Goal: Task Accomplishment & Management: Complete application form

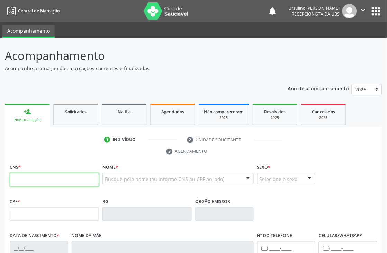
paste input "709 2092 2138 0439"
type input "709 2092 2138 0439"
type input "175.943.504-05"
type input "[DATE]"
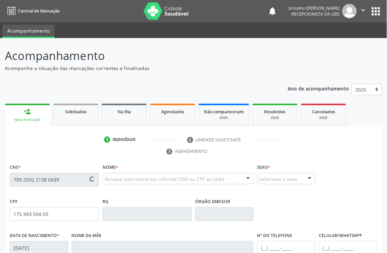
type input "[PERSON_NAME]"
type input "[PHONE_NUMBER]"
type input "125.463.744-35"
type input "4"
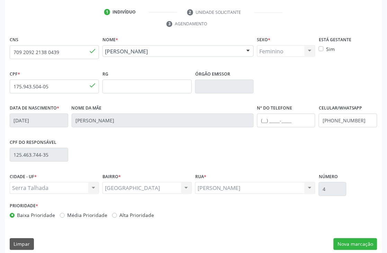
scroll to position [134, 0]
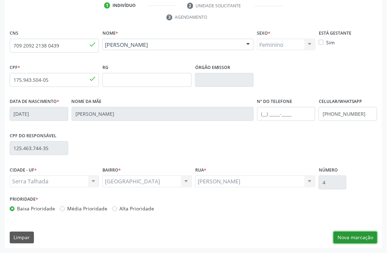
click at [357, 234] on button "Nova marcação" at bounding box center [355, 237] width 44 height 12
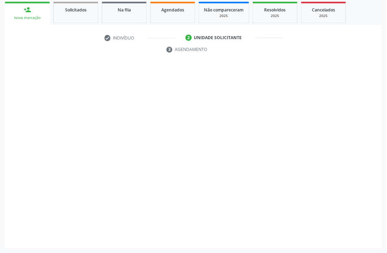
scroll to position [102, 0]
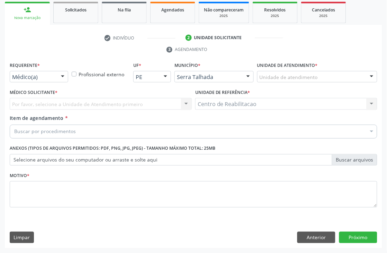
click at [61, 73] on div at bounding box center [62, 77] width 10 height 12
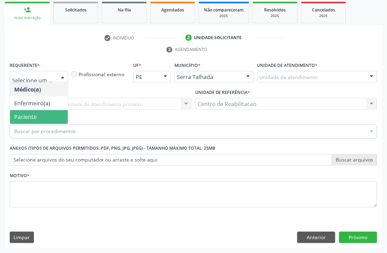
click at [45, 116] on span "Paciente" at bounding box center [39, 117] width 58 height 14
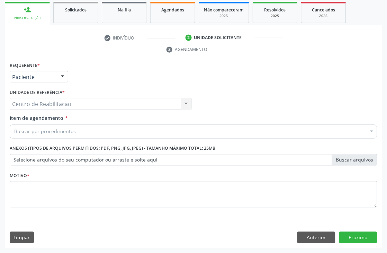
click at [74, 131] on div "Buscar por procedimentos" at bounding box center [193, 132] width 367 height 14
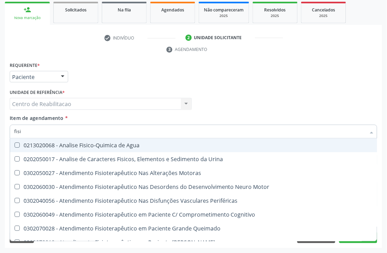
type input "fisio"
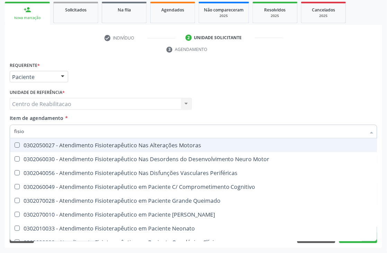
click at [88, 146] on div "0302050027 - Atendimento Fisioterapêutico Nas Alterações Motoras" at bounding box center [261, 146] width 495 height 6
checkbox Motoras "true"
click at [106, 132] on input "fisio" at bounding box center [189, 132] width 351 height 14
click at [104, 122] on div "Item de agendamento * fisio Desfazer seleção 0302050027 - Atendimento Fisiotera…" at bounding box center [193, 125] width 367 height 22
click at [105, 116] on div "Item de agendamento * fisio Desfazer seleção 0302050027 - Atendimento Fisiotera…" at bounding box center [193, 125] width 367 height 22
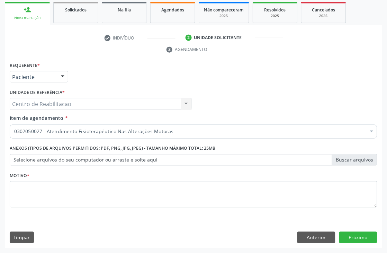
click at [79, 161] on label "Selecione arquivos do seu computador ou arraste e solte aqui" at bounding box center [193, 160] width 367 height 12
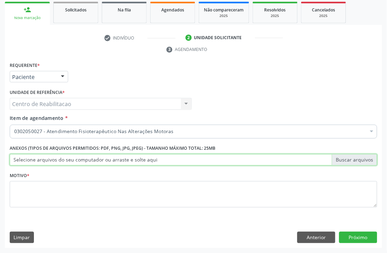
click at [79, 161] on input "Selecione arquivos do seu computador ou arraste e solte aqui" at bounding box center [193, 160] width 367 height 12
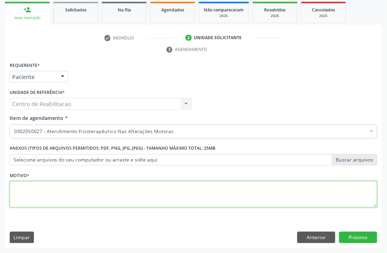
click at [28, 190] on textarea at bounding box center [193, 194] width 367 height 26
type textarea "."
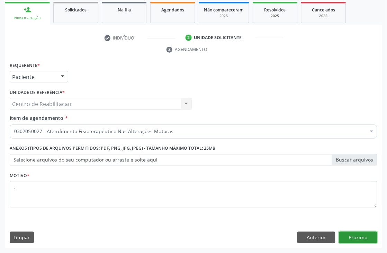
click at [365, 236] on button "Próximo" at bounding box center [358, 237] width 38 height 12
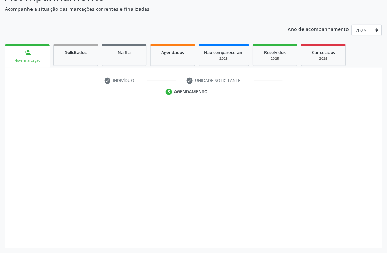
scroll to position [59, 0]
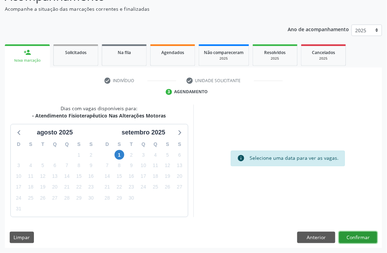
click at [358, 233] on button "Confirmar" at bounding box center [358, 237] width 38 height 12
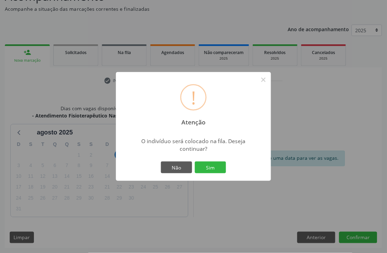
click at [211, 176] on div "! Atenção × O indivíduo será colocado na fila. Deseja continuar? Não Sim" at bounding box center [193, 126] width 155 height 109
click at [211, 165] on button "Sim" at bounding box center [210, 167] width 31 height 12
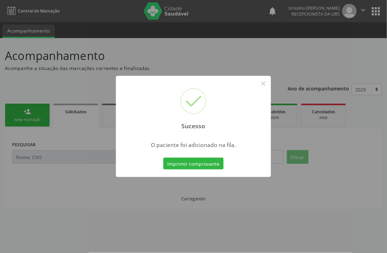
scroll to position [0, 0]
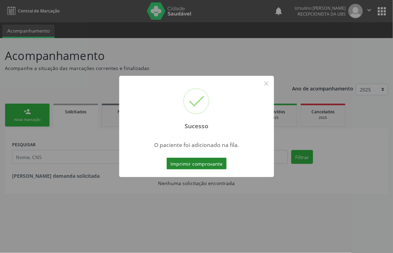
click at [195, 162] on button "Imprimir comprovante" at bounding box center [197, 163] width 60 height 12
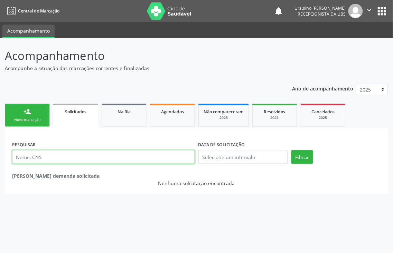
click at [52, 154] on input "text" at bounding box center [103, 157] width 183 height 14
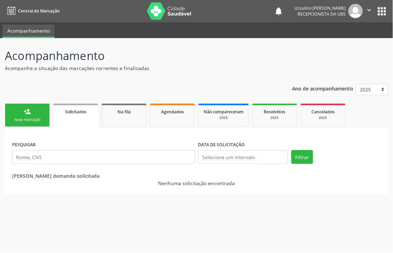
click at [146, 140] on div "PESQUISAR" at bounding box center [103, 153] width 186 height 29
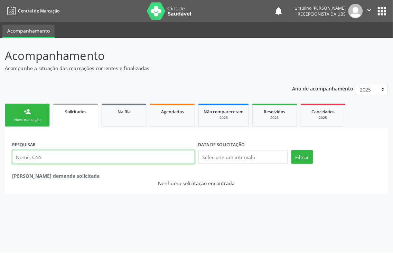
click at [104, 152] on input "text" at bounding box center [103, 157] width 183 height 14
type input "a"
type input "[PERSON_NAME]"
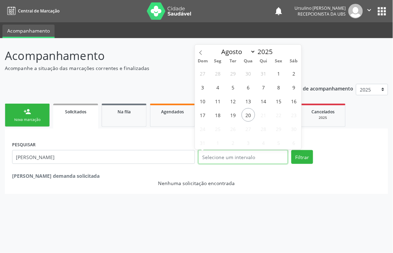
click at [237, 156] on input "text" at bounding box center [244, 157] width 90 height 14
click at [244, 116] on span "20" at bounding box center [248, 114] width 13 height 13
type input "[DATE]"
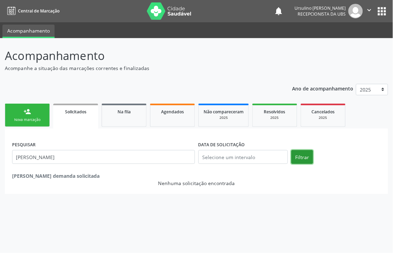
click at [301, 161] on button "Filtrar" at bounding box center [303, 157] width 22 height 14
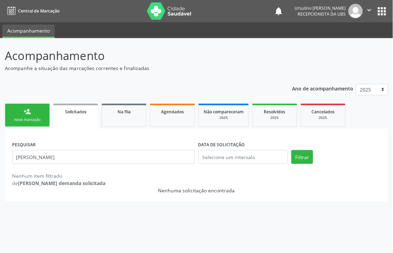
click at [72, 111] on span "Solicitados" at bounding box center [75, 112] width 21 height 6
click at [37, 119] on div "Nova marcação" at bounding box center [27, 119] width 35 height 5
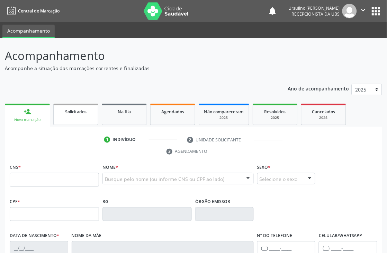
click at [87, 114] on div "Solicitados" at bounding box center [75, 111] width 35 height 7
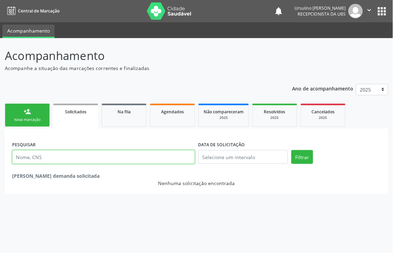
click at [79, 153] on input "text" at bounding box center [103, 157] width 183 height 14
type input "709209221380438"
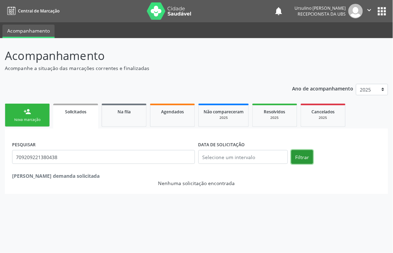
click at [306, 158] on button "Filtrar" at bounding box center [303, 157] width 22 height 14
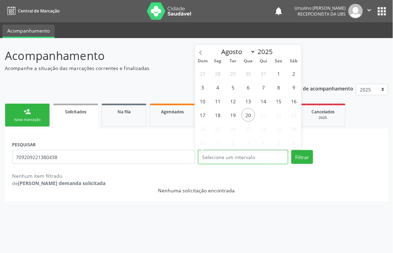
click at [231, 157] on input "text" at bounding box center [244, 157] width 90 height 14
click at [249, 111] on span "20" at bounding box center [248, 114] width 13 height 13
type input "[DATE]"
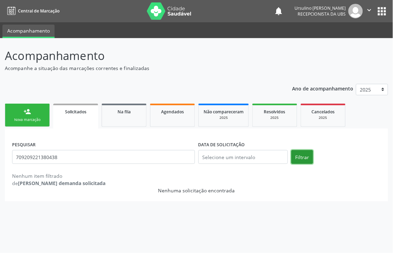
click at [305, 155] on button "Filtrar" at bounding box center [303, 157] width 22 height 14
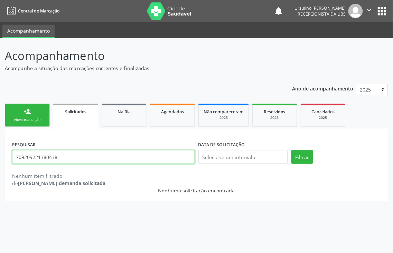
drag, startPoint x: 75, startPoint y: 155, endPoint x: 0, endPoint y: 155, distance: 75.4
click at [0, 155] on div "Acompanhamento Acompanhe a situação das marcações correntes e finalizadas Relat…" at bounding box center [196, 145] width 393 height 214
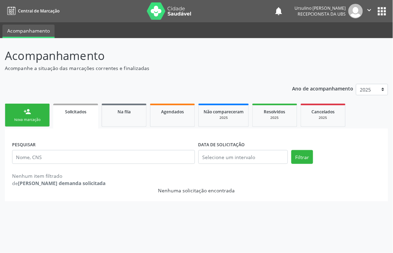
click at [33, 113] on link "person_add Nova marcação" at bounding box center [27, 114] width 45 height 23
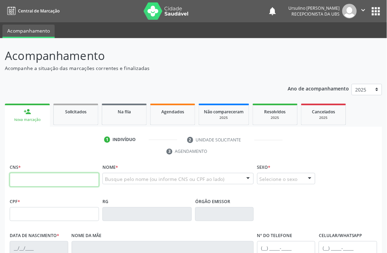
click at [54, 178] on input "text" at bounding box center [54, 180] width 89 height 14
type input "709 2092 2138 0439"
type input "175.943.504-05"
type input "[DATE]"
type input "[PERSON_NAME]"
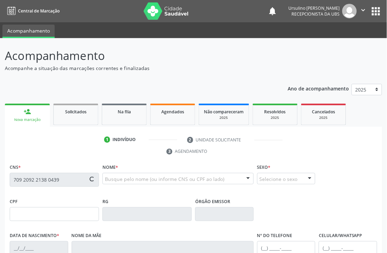
type input "[PHONE_NUMBER]"
type input "125.463.744-35"
type input "4"
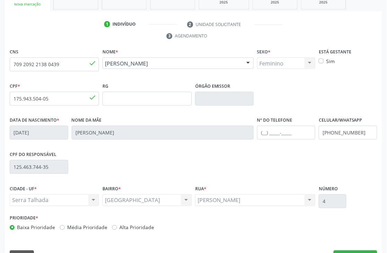
scroll to position [134, 0]
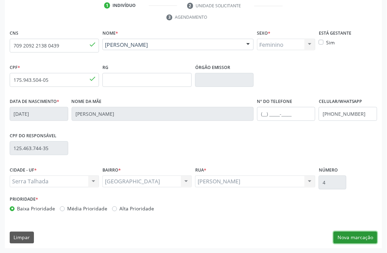
click at [349, 235] on button "Nova marcação" at bounding box center [355, 237] width 44 height 12
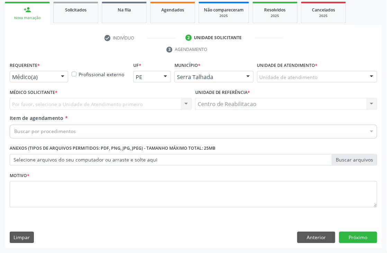
scroll to position [102, 0]
click at [63, 75] on div at bounding box center [62, 77] width 10 height 12
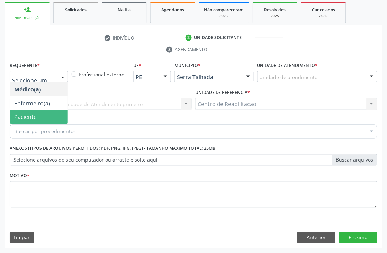
click at [46, 116] on span "Paciente" at bounding box center [39, 117] width 58 height 14
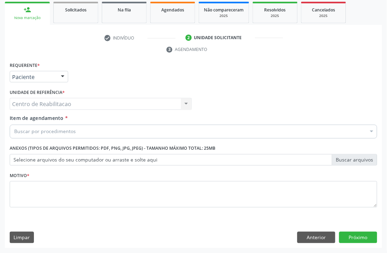
click at [78, 128] on div "Buscar por procedimentos" at bounding box center [193, 132] width 367 height 14
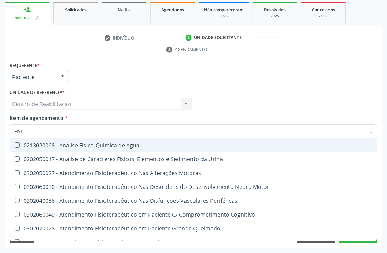
type input "FISIO"
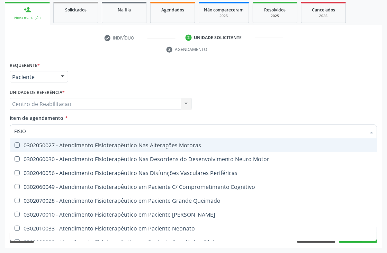
click at [104, 146] on div "0302050027 - Atendimento Fisioterapêutico Nas Alterações Motoras" at bounding box center [261, 146] width 495 height 6
click at [27, 144] on div "0302050027 - Atendimento Fisioterapêutico Nas Alterações Motoras" at bounding box center [261, 146] width 495 height 6
click at [175, 144] on div "0302050027 - Atendimento Fisioterapêutico Nas Alterações Motoras" at bounding box center [261, 146] width 495 height 6
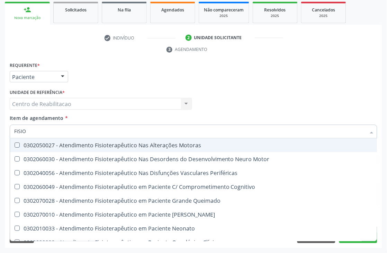
checkbox Motoras "true"
click at [164, 116] on div "Item de agendamento * FISIO Desfazer seleção 0302050027 - Atendimento Fisiotera…" at bounding box center [193, 125] width 367 height 22
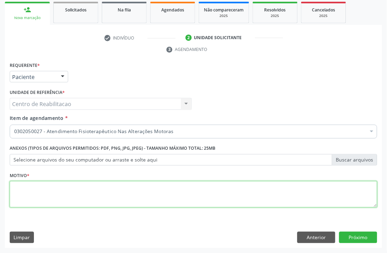
click at [85, 189] on textarea at bounding box center [193, 194] width 367 height 26
type textarea "."
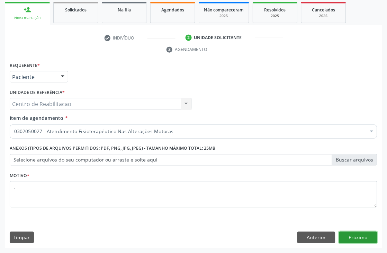
click at [364, 236] on button "Próximo" at bounding box center [358, 237] width 38 height 12
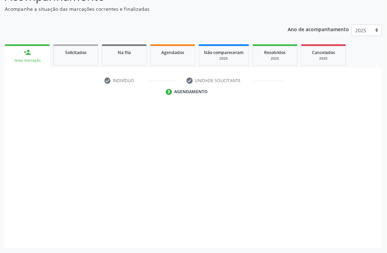
scroll to position [59, 0]
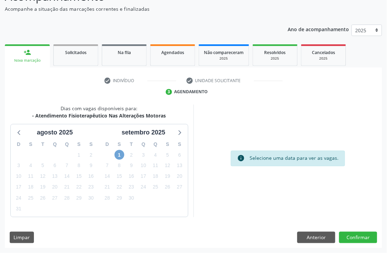
click at [118, 156] on span "1" at bounding box center [119, 155] width 10 height 10
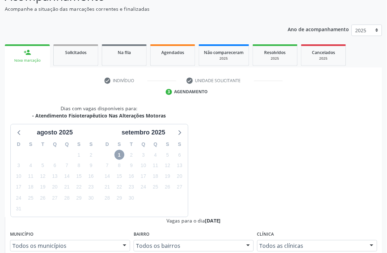
scroll to position [0, 0]
radio input "true"
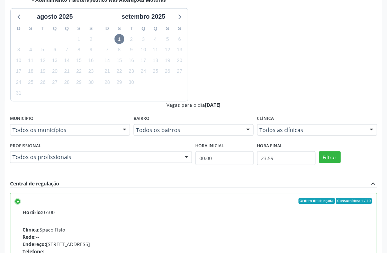
scroll to position [175, 0]
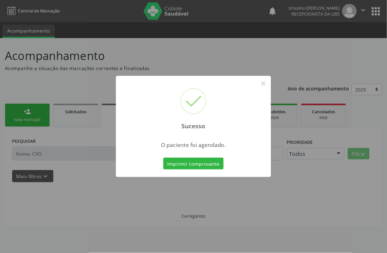
scroll to position [0, 0]
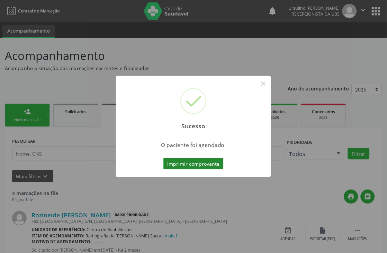
click at [205, 162] on button "Imprimir comprovante" at bounding box center [193, 163] width 60 height 12
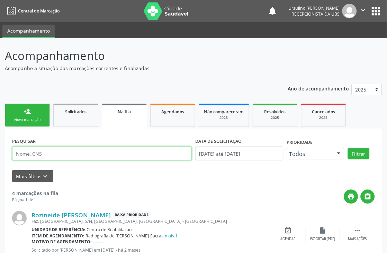
click at [53, 156] on input "text" at bounding box center [102, 153] width 180 height 14
type input "[PERSON_NAME]"
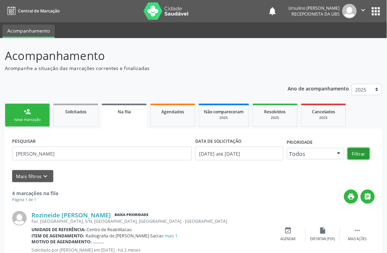
click at [355, 150] on button "Filtrar" at bounding box center [359, 154] width 22 height 12
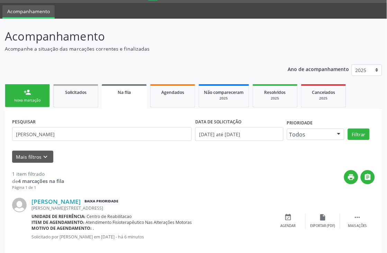
scroll to position [30, 0]
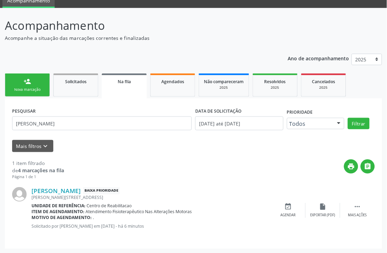
click at [222, 204] on div "Unidade de referência: Centro de [GEOGRAPHIC_DATA]" at bounding box center [150, 206] width 239 height 6
click at [227, 204] on div "Unidade de referência: Centro de [GEOGRAPHIC_DATA]" at bounding box center [150, 206] width 239 height 6
click at [204, 197] on div "[PERSON_NAME][STREET_ADDRESS]" at bounding box center [150, 197] width 239 height 6
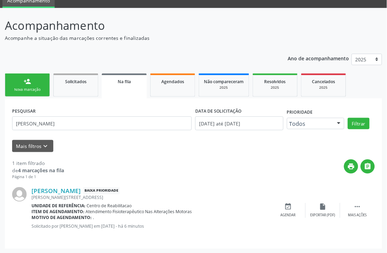
drag, startPoint x: 203, startPoint y: 194, endPoint x: 61, endPoint y: 185, distance: 141.8
click at [201, 194] on div "[PERSON_NAME][STREET_ADDRESS]" at bounding box center [150, 197] width 239 height 6
click at [17, 196] on img at bounding box center [19, 194] width 15 height 15
click at [354, 209] on icon "" at bounding box center [358, 207] width 8 height 8
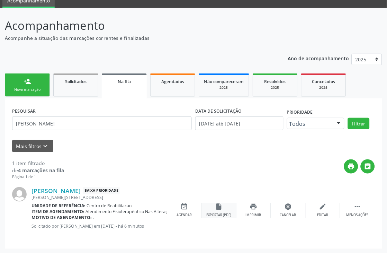
click at [223, 210] on div "insert_drive_file Exportar (PDF)" at bounding box center [219, 210] width 35 height 15
click at [360, 209] on icon "" at bounding box center [358, 207] width 8 height 8
click at [353, 213] on div "Menos ações" at bounding box center [357, 215] width 22 height 5
click at [323, 215] on div "Exportar (PDF)" at bounding box center [322, 215] width 25 height 5
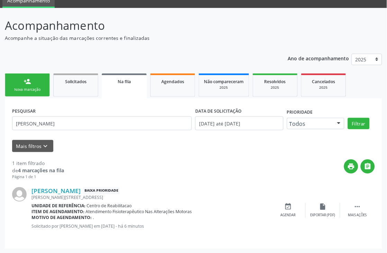
click at [19, 81] on link "person_add Nova marcação" at bounding box center [27, 84] width 45 height 23
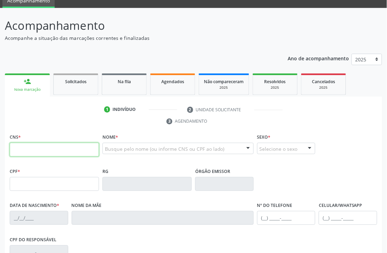
click at [48, 149] on input "text" at bounding box center [54, 150] width 89 height 14
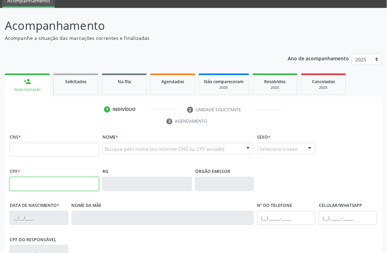
click at [48, 182] on input "text" at bounding box center [54, 184] width 89 height 14
paste input "186.402.084-92"
type input "186.402.084-92"
type input "701 2060 0531 8714"
type input "[DATE]"
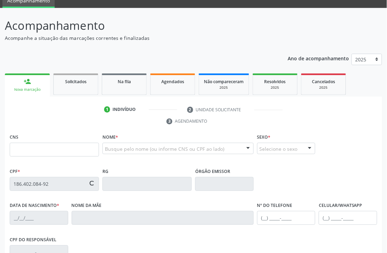
type input "[PERSON_NAME]"
type input "[PHONE_NUMBER]"
type input "35"
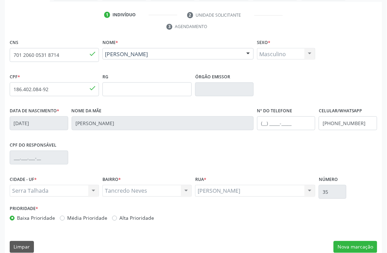
scroll to position [134, 0]
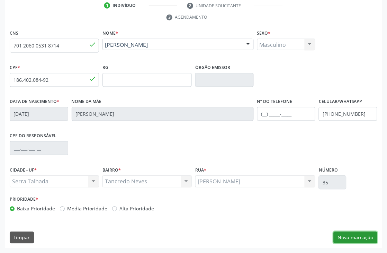
click at [367, 237] on button "Nova marcação" at bounding box center [355, 237] width 44 height 12
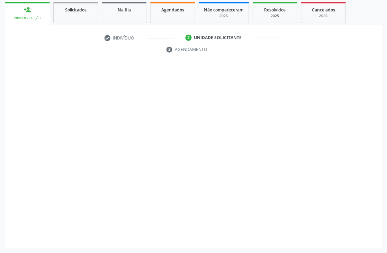
scroll to position [102, 0]
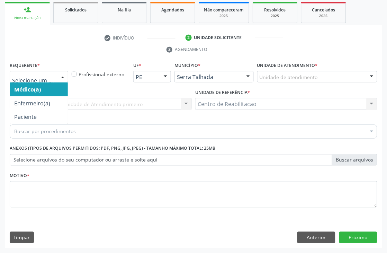
click at [61, 73] on div at bounding box center [62, 77] width 10 height 12
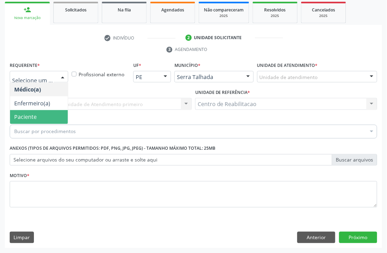
click at [37, 113] on span "Paciente" at bounding box center [39, 117] width 58 height 14
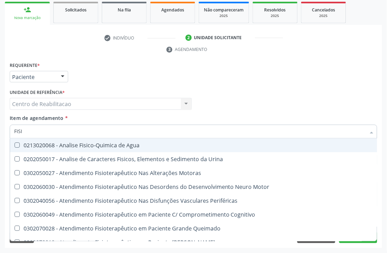
type input "FISIO"
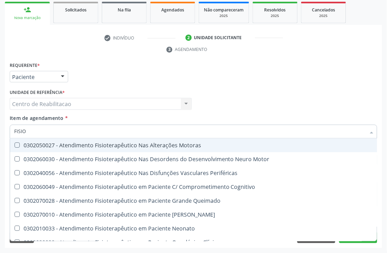
click at [127, 145] on div "0302050027 - Atendimento Fisioterapêutico Nas Alterações Motoras" at bounding box center [261, 146] width 495 height 6
checkbox Motoras "true"
click at [143, 116] on div "Item de agendamento * FISIO Desfazer seleção 0302050027 - Atendimento Fisiotera…" at bounding box center [193, 125] width 367 height 22
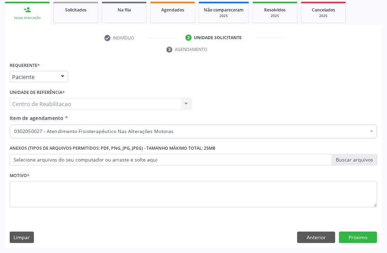
click at [128, 172] on div "Motivo *" at bounding box center [193, 188] width 367 height 37
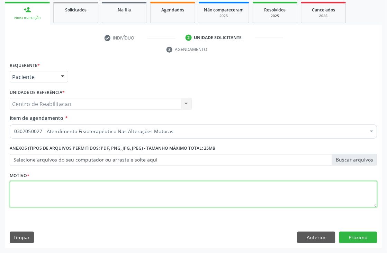
click at [106, 190] on textarea at bounding box center [193, 194] width 367 height 26
type textarea "."
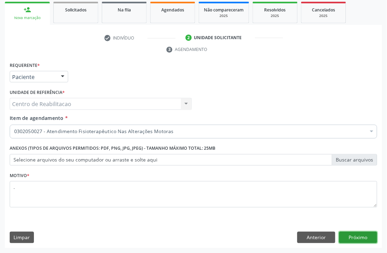
click at [351, 237] on button "Próximo" at bounding box center [358, 237] width 38 height 12
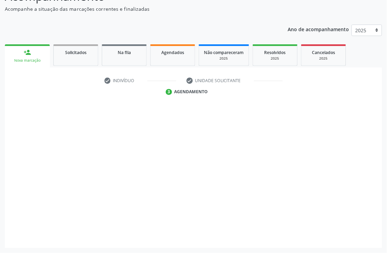
scroll to position [59, 0]
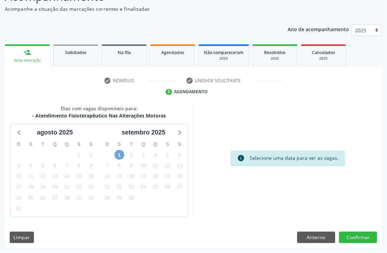
click at [116, 154] on span "1" at bounding box center [119, 155] width 10 height 10
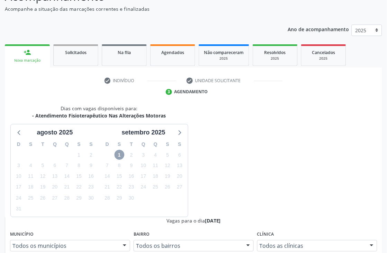
scroll to position [0, 0]
radio input "true"
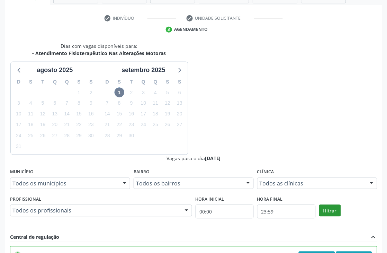
scroll to position [175, 0]
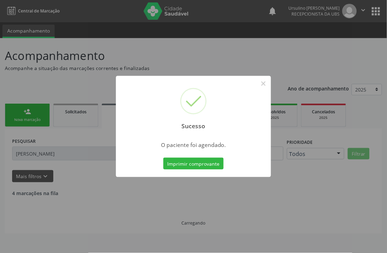
scroll to position [0, 0]
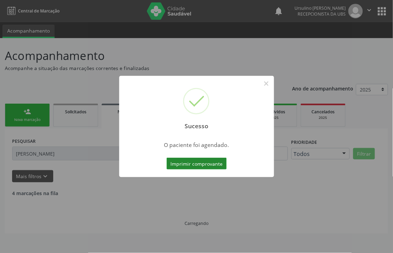
click at [179, 164] on button "Imprimir comprovante" at bounding box center [197, 163] width 60 height 12
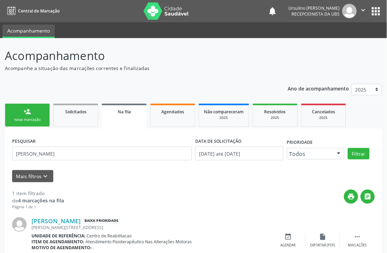
click at [25, 118] on div "Nova marcação" at bounding box center [27, 119] width 35 height 5
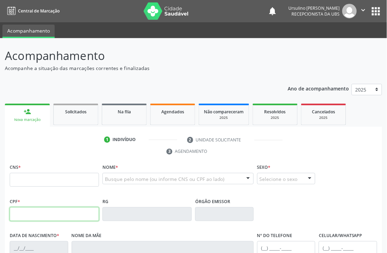
click at [30, 212] on input "text" at bounding box center [54, 214] width 89 height 14
type input "123.017.634-98"
type input "704 0043 3212 9560"
type input "[DATE]"
type input "[PERSON_NAME]"
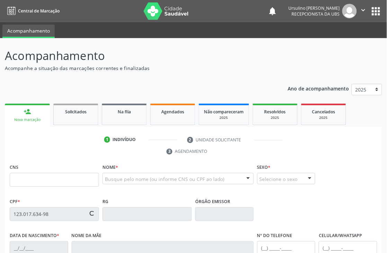
type input "[PHONE_NUMBER]"
type input "99"
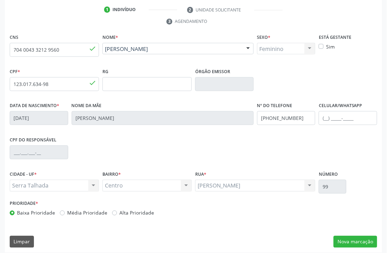
scroll to position [134, 0]
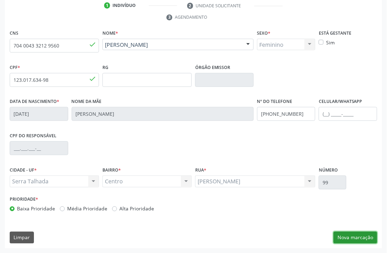
click at [350, 238] on button "Nova marcação" at bounding box center [355, 237] width 44 height 12
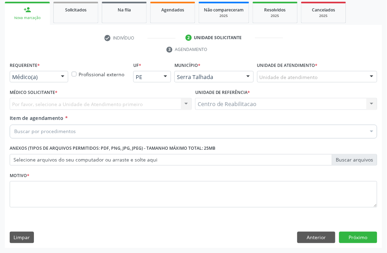
scroll to position [102, 0]
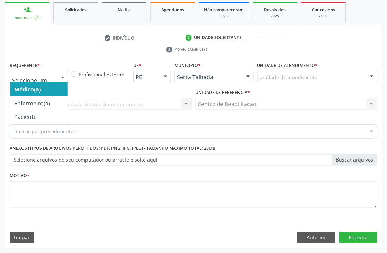
click at [67, 73] on div at bounding box center [62, 77] width 10 height 12
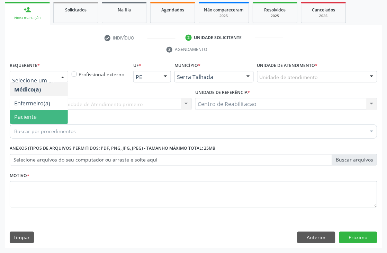
click at [27, 114] on span "Paciente" at bounding box center [25, 117] width 22 height 8
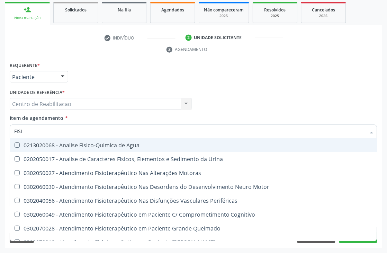
type input "FISIO"
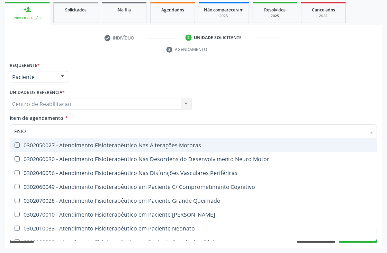
click at [131, 146] on div "0302050027 - Atendimento Fisioterapêutico Nas Alterações Motoras" at bounding box center [261, 146] width 495 height 6
click at [173, 146] on div "0302050027 - Atendimento Fisioterapêutico Nas Alterações Motoras" at bounding box center [261, 146] width 495 height 6
checkbox Motoras "true"
click at [139, 115] on div "Item de agendamento * FISIO Desfazer seleção 0302050027 - Atendimento Fisiotera…" at bounding box center [193, 125] width 367 height 22
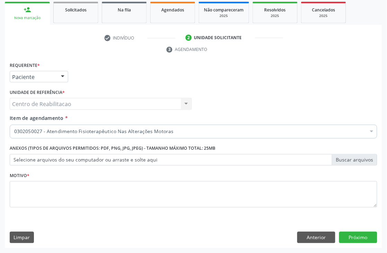
click at [146, 174] on div "Motivo *" at bounding box center [193, 188] width 367 height 37
click at [142, 178] on div "Motivo *" at bounding box center [193, 188] width 367 height 37
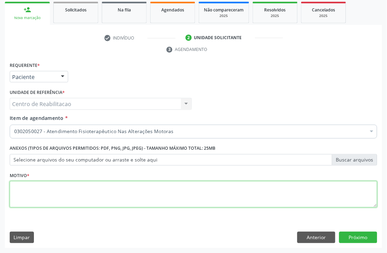
click at [140, 194] on textarea at bounding box center [193, 194] width 367 height 26
type textarea "."
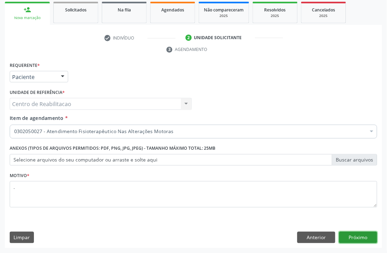
click at [357, 239] on button "Próximo" at bounding box center [358, 237] width 38 height 12
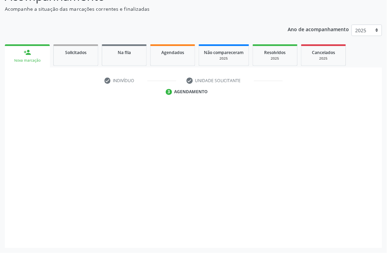
scroll to position [59, 0]
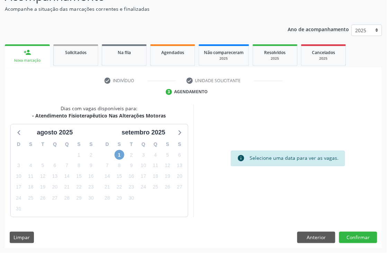
click at [118, 154] on span "1" at bounding box center [119, 155] width 10 height 10
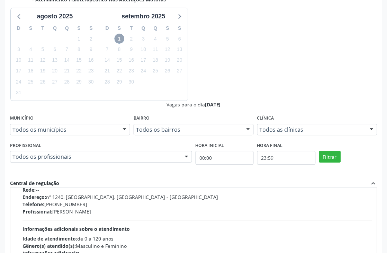
scroll to position [351, 0]
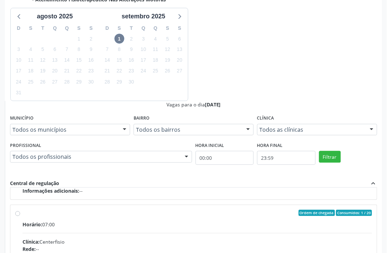
radio input "true"
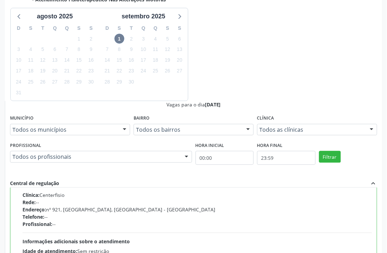
scroll to position [360, 0]
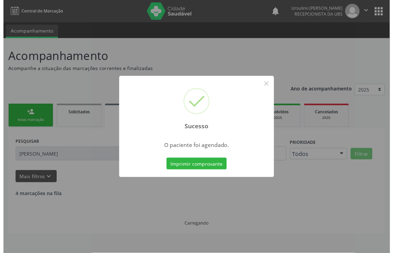
scroll to position [0, 0]
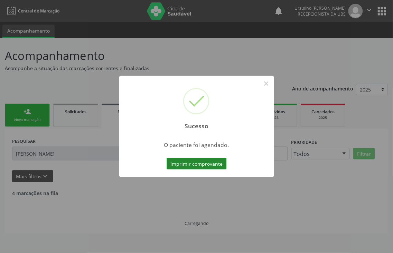
click at [174, 163] on button "Imprimir comprovante" at bounding box center [197, 163] width 60 height 12
